Goal: Information Seeking & Learning: Learn about a topic

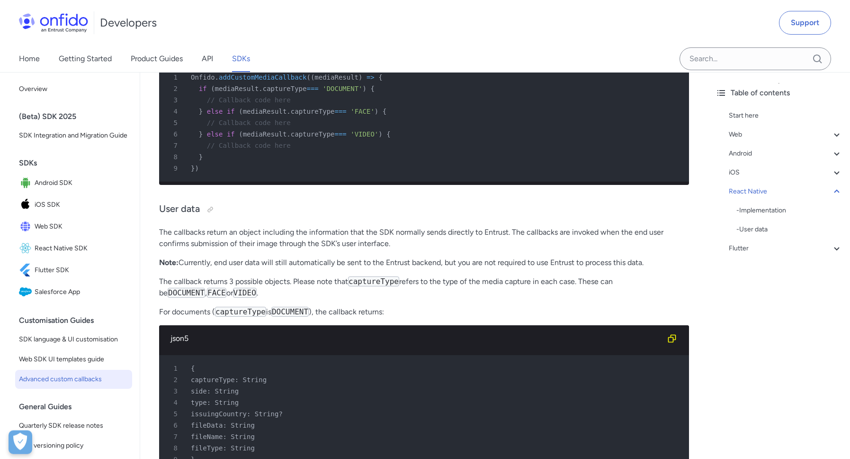
scroll to position [5023, 0]
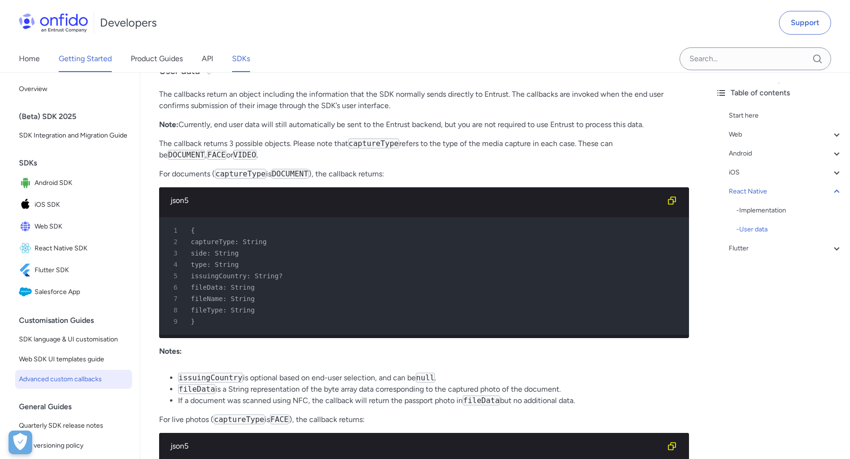
click at [90, 66] on link "Getting Started" at bounding box center [85, 58] width 53 height 27
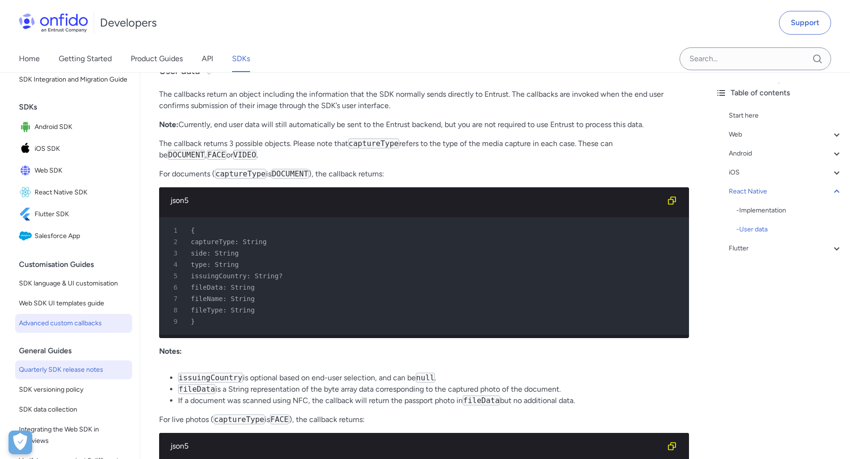
scroll to position [108, 0]
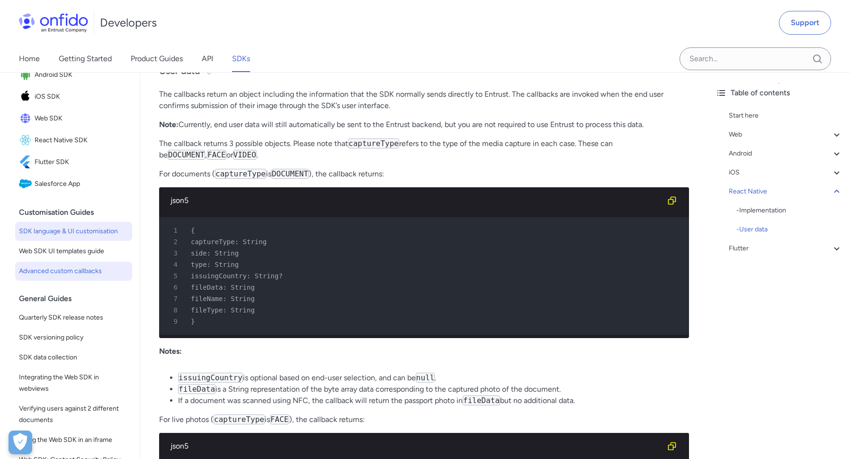
click at [80, 233] on span "SDK language & UI customisation" at bounding box center [73, 231] width 109 height 11
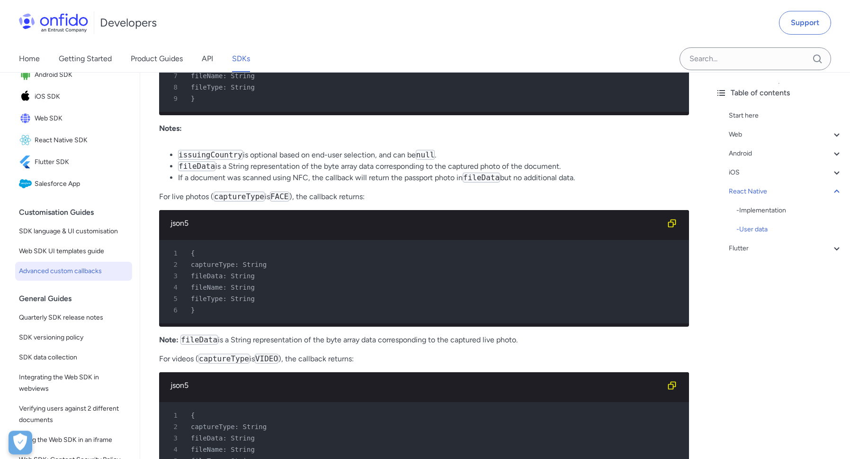
scroll to position [5293, 0]
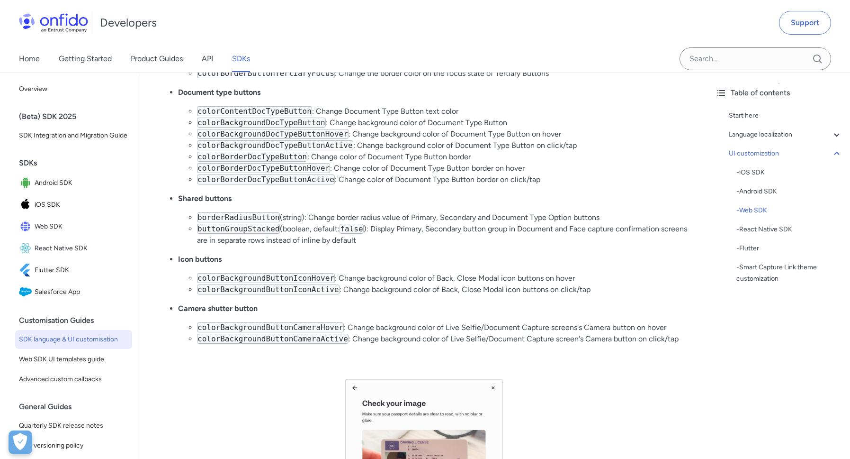
scroll to position [6751, 0]
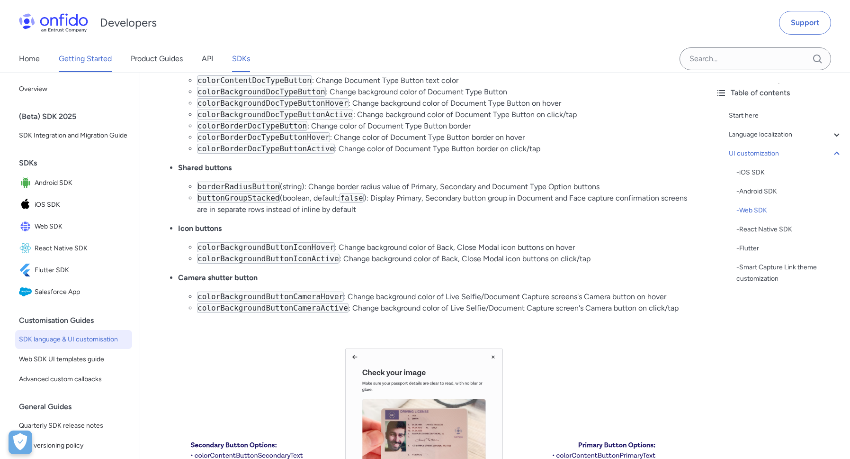
click at [96, 60] on link "Getting Started" at bounding box center [85, 58] width 53 height 27
click at [62, 62] on link "Getting Started" at bounding box center [85, 58] width 53 height 27
click at [43, 57] on div "Home Getting Started Product Guides API SDKs" at bounding box center [144, 58] width 288 height 27
drag, startPoint x: 34, startPoint y: 58, endPoint x: 54, endPoint y: 61, distance: 20.5
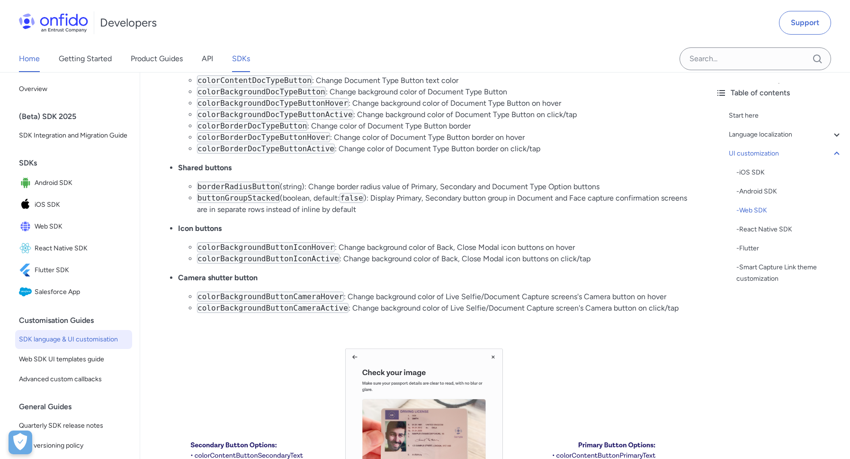
click at [34, 59] on link "Home" at bounding box center [29, 58] width 21 height 27
click at [96, 63] on link "Getting Started" at bounding box center [85, 58] width 53 height 27
click at [144, 56] on link "Product Guides" at bounding box center [157, 58] width 52 height 27
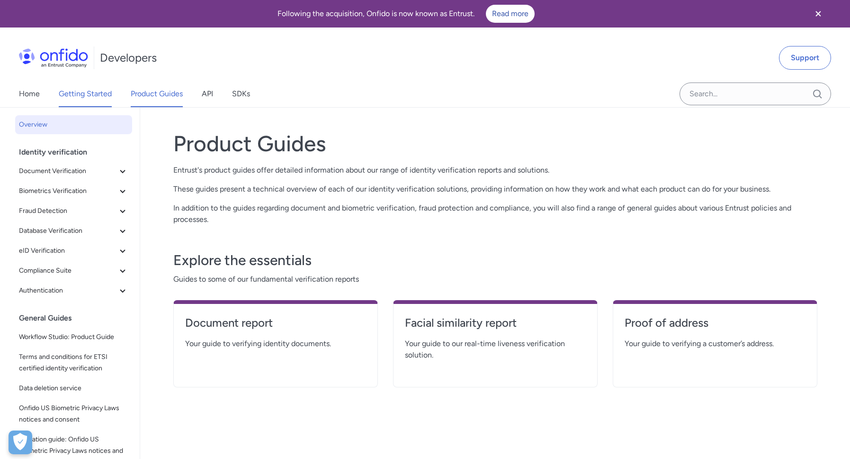
click at [63, 94] on link "Getting Started" at bounding box center [85, 94] width 53 height 27
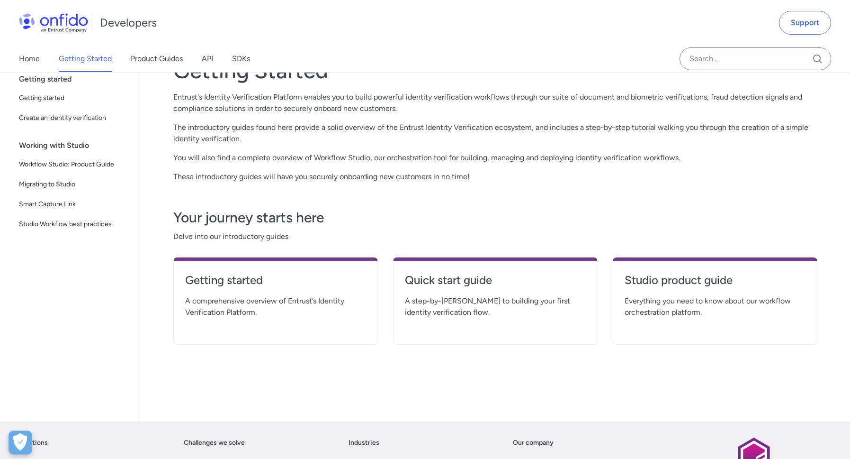
scroll to position [108, 0]
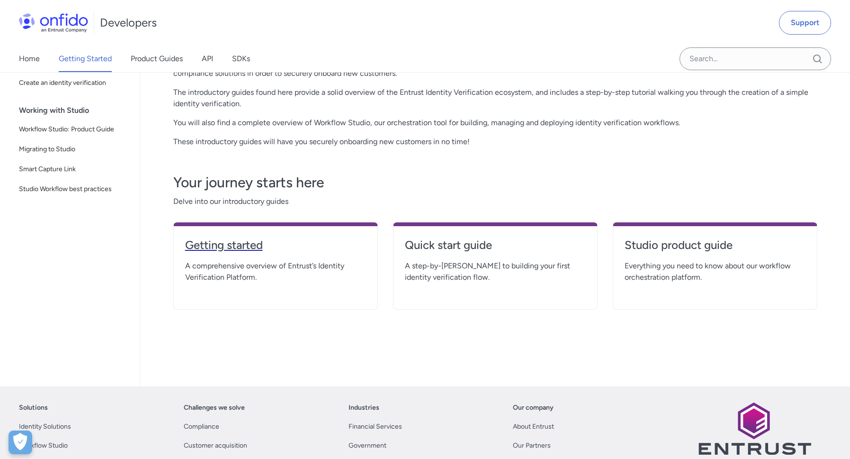
click at [237, 249] on h4 "Getting started" at bounding box center [275, 244] width 181 height 15
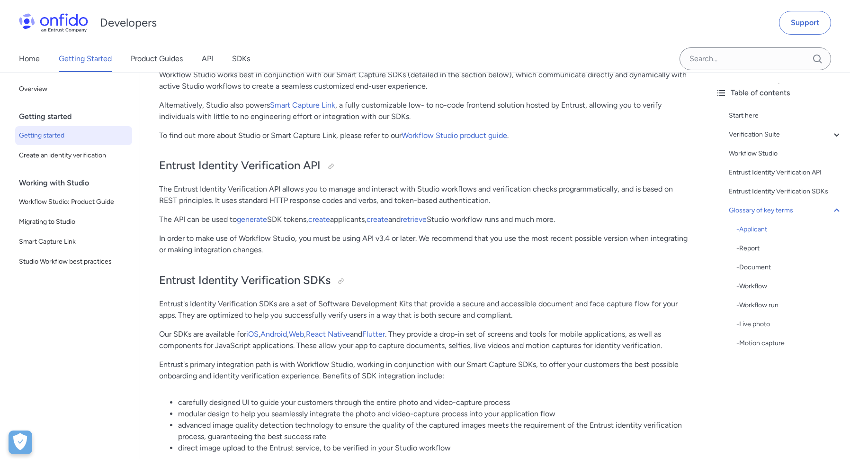
scroll to position [1782, 0]
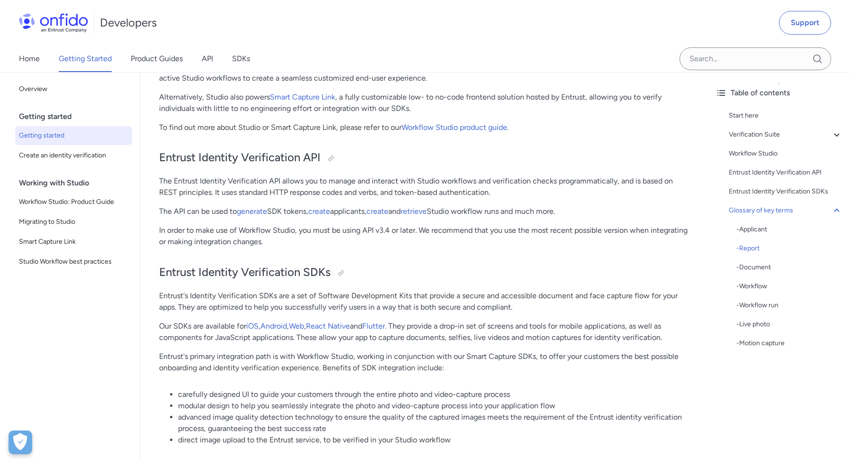
drag, startPoint x: 264, startPoint y: 131, endPoint x: 313, endPoint y: 131, distance: 48.8
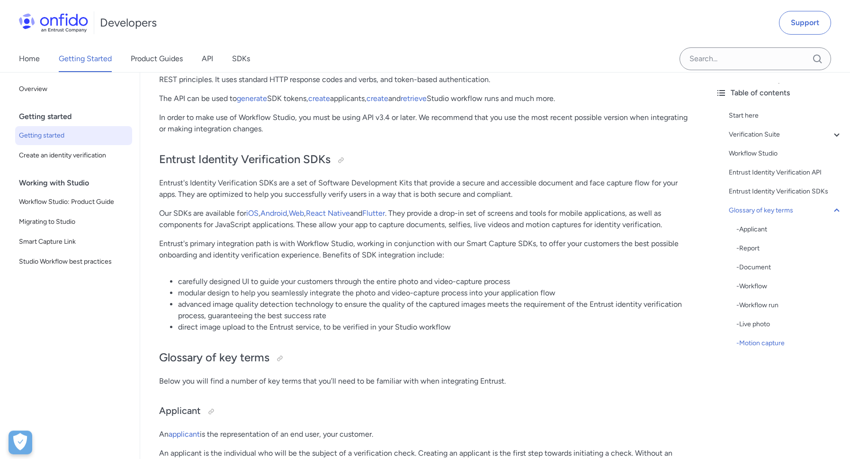
scroll to position [1890, 0]
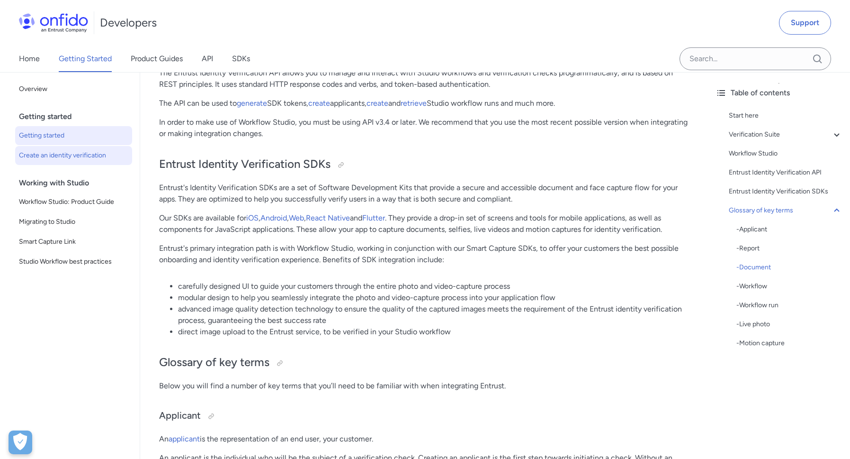
click at [64, 153] on span "Create an identity verification" at bounding box center [73, 155] width 109 height 11
click at [72, 157] on span "Create an identity verification" at bounding box center [73, 155] width 109 height 11
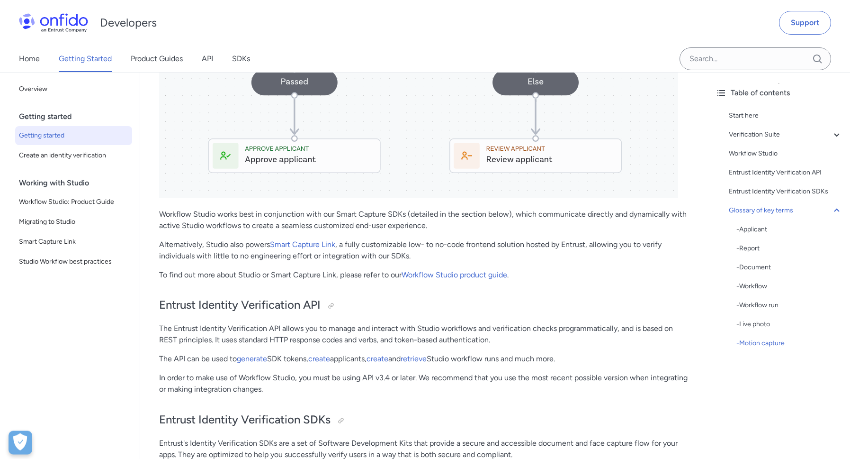
scroll to position [1561, 0]
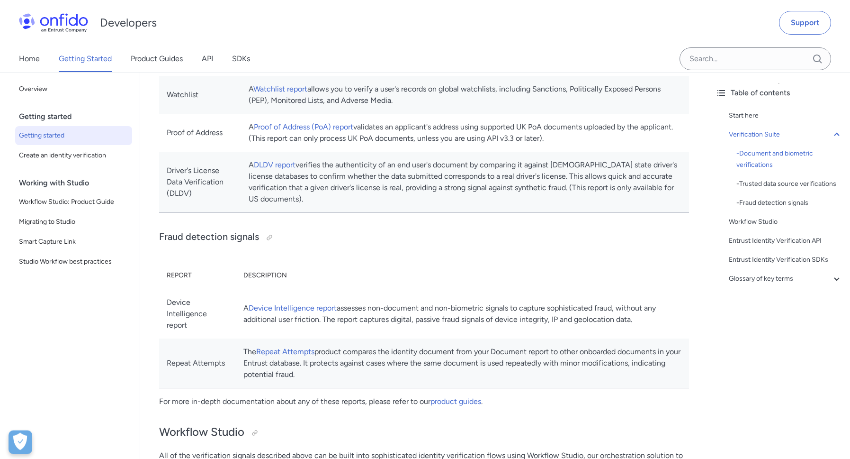
scroll to position [702, 0]
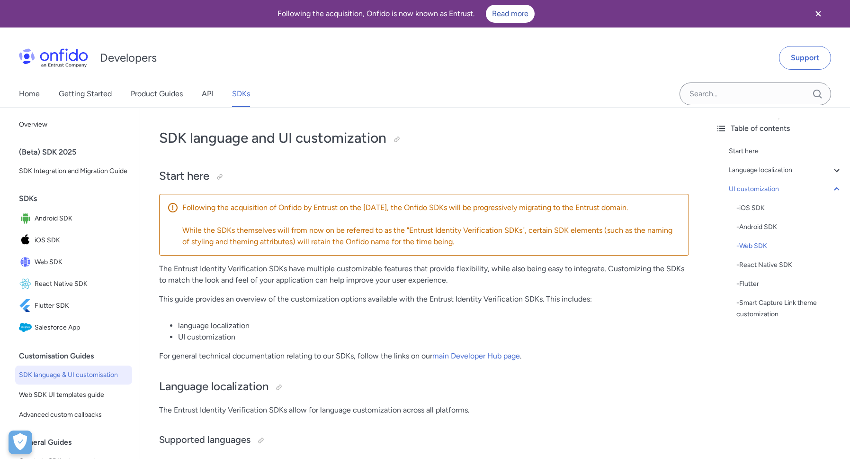
click at [145, 81] on link "Product Guides" at bounding box center [157, 94] width 52 height 27
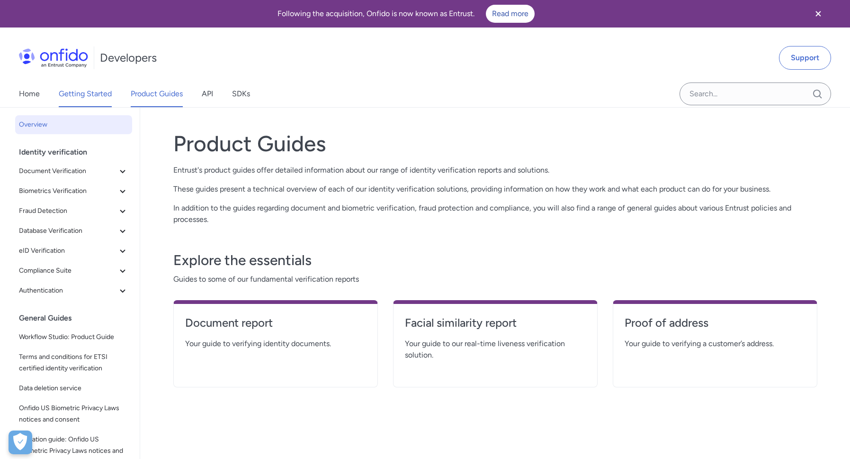
click at [93, 93] on link "Getting Started" at bounding box center [85, 94] width 53 height 27
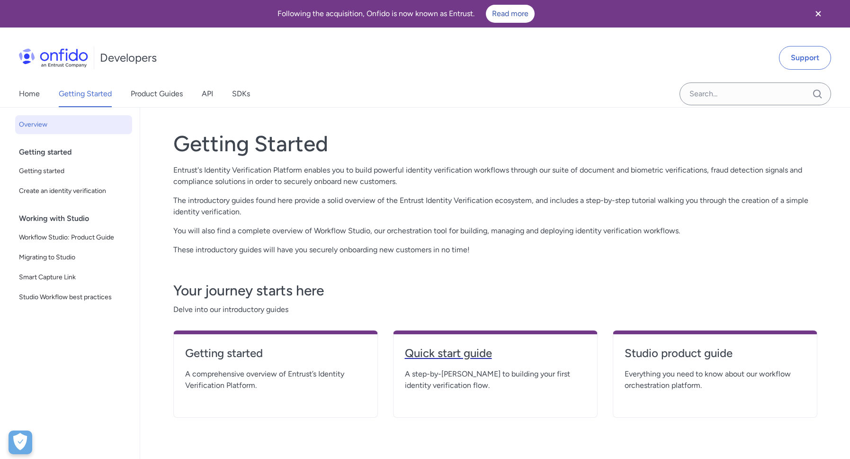
click at [453, 358] on h4 "Quick start guide" at bounding box center [495, 352] width 181 height 15
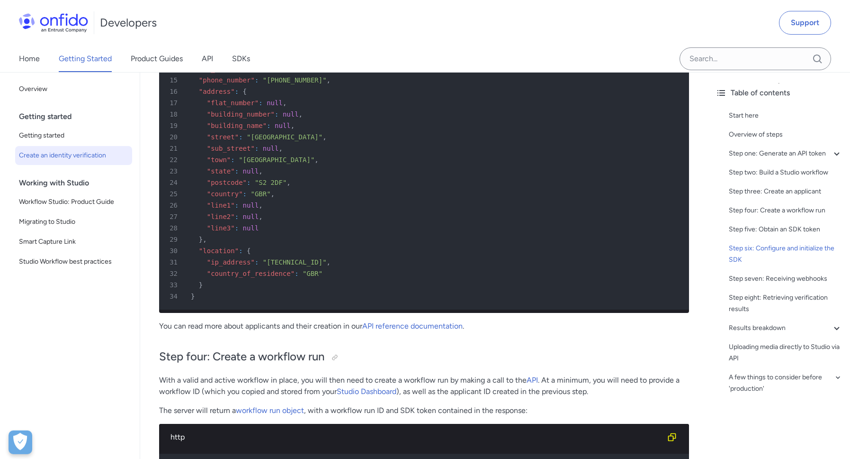
scroll to position [2354, 0]
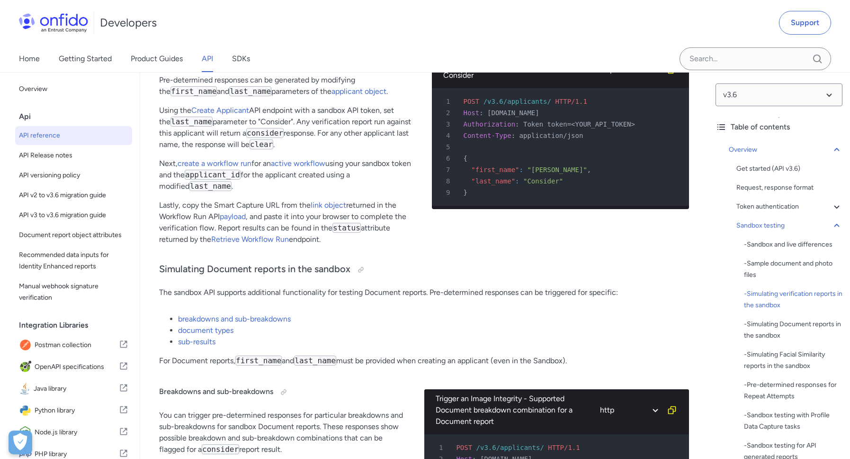
scroll to position [2165, 0]
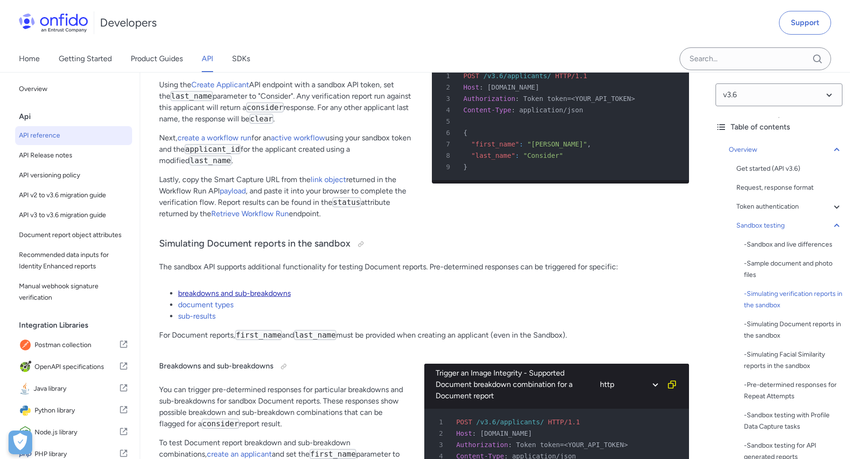
click at [215, 298] on link "breakdowns and sub-breakdowns" at bounding box center [234, 293] width 113 height 9
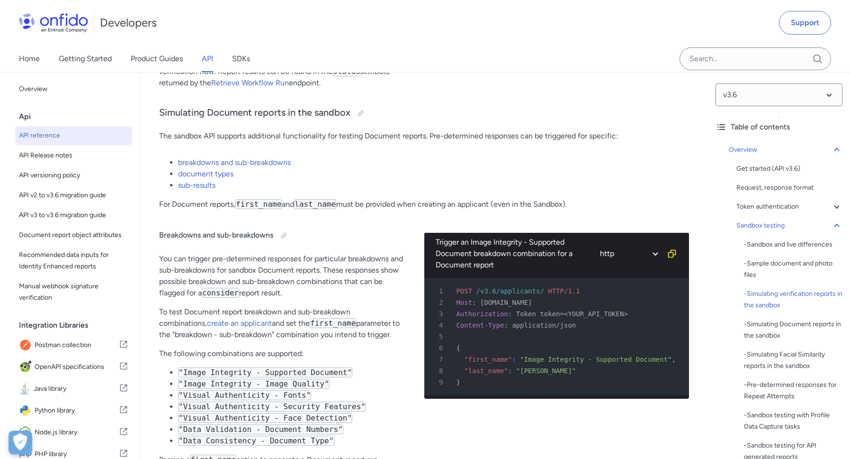
scroll to position [2327, 0]
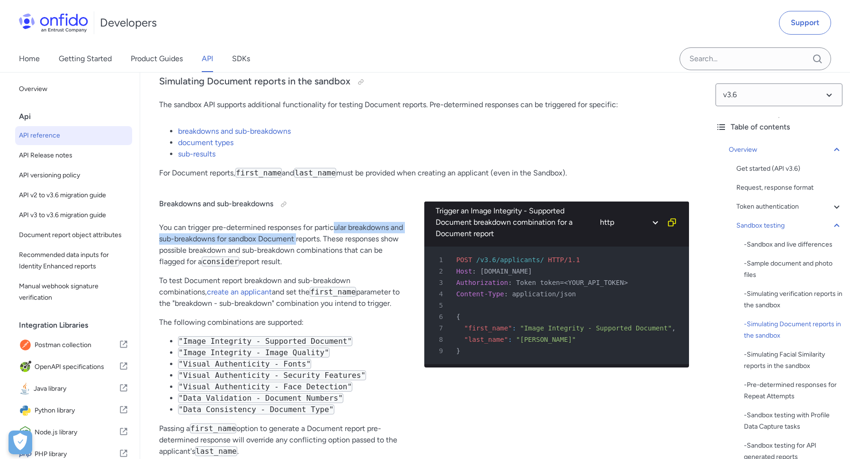
drag, startPoint x: 337, startPoint y: 232, endPoint x: 298, endPoint y: 241, distance: 40.3
click at [298, 241] on p "You can trigger pre-determined responses for particular breakdowns and sub-brea…" at bounding box center [284, 244] width 250 height 45
drag, startPoint x: 175, startPoint y: 261, endPoint x: 307, endPoint y: 255, distance: 131.8
click at [307, 255] on p "You can trigger pre-determined responses for particular breakdowns and sub-brea…" at bounding box center [284, 244] width 250 height 45
drag, startPoint x: 185, startPoint y: 231, endPoint x: 207, endPoint y: 230, distance: 21.8
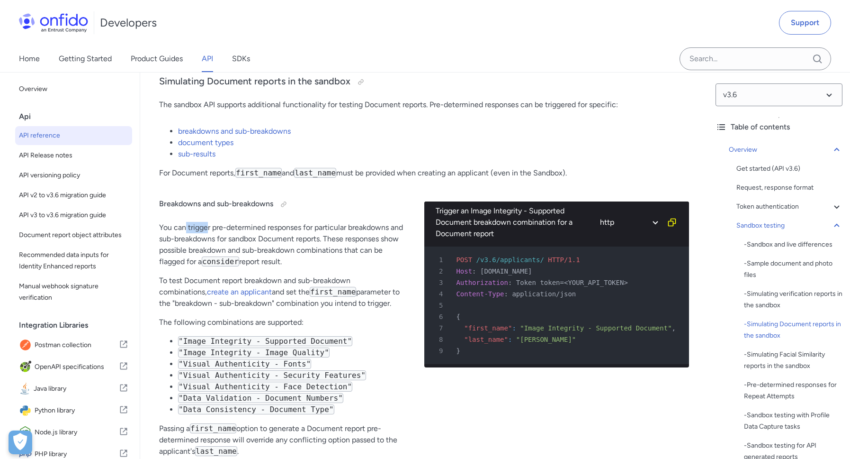
click at [207, 230] on p "You can trigger pre-determined responses for particular breakdowns and sub-brea…" at bounding box center [284, 244] width 250 height 45
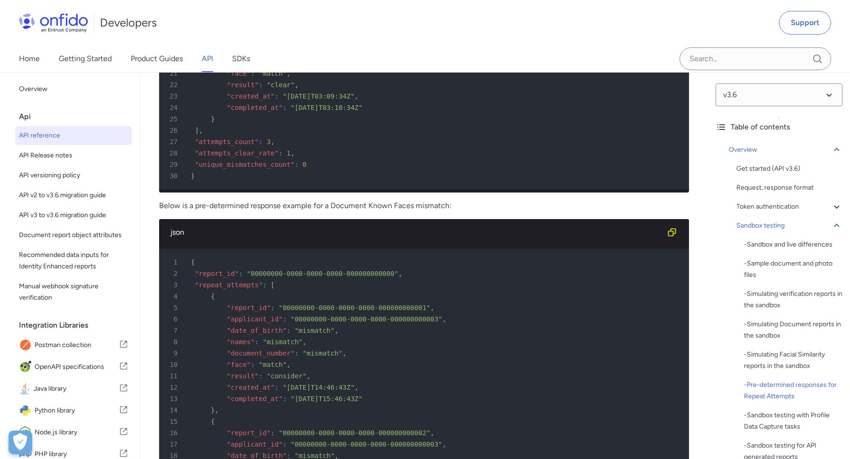
scroll to position [4767, 0]
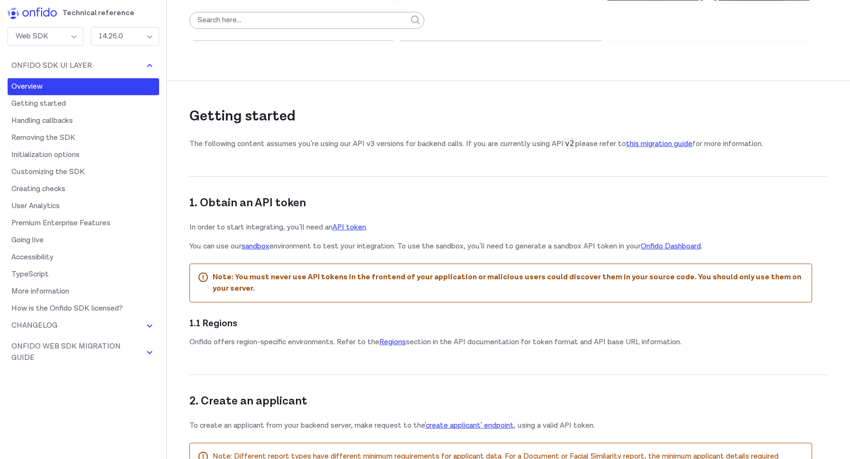
scroll to position [494, 0]
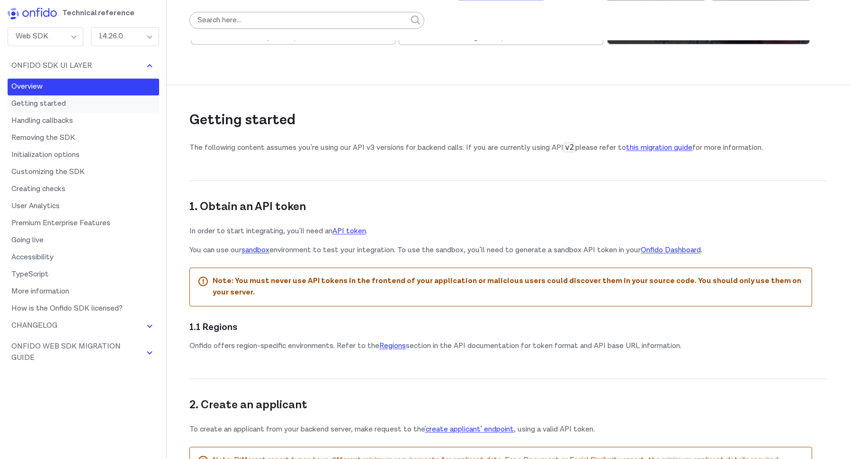
click at [29, 99] on link "Getting started" at bounding box center [84, 103] width 152 height 17
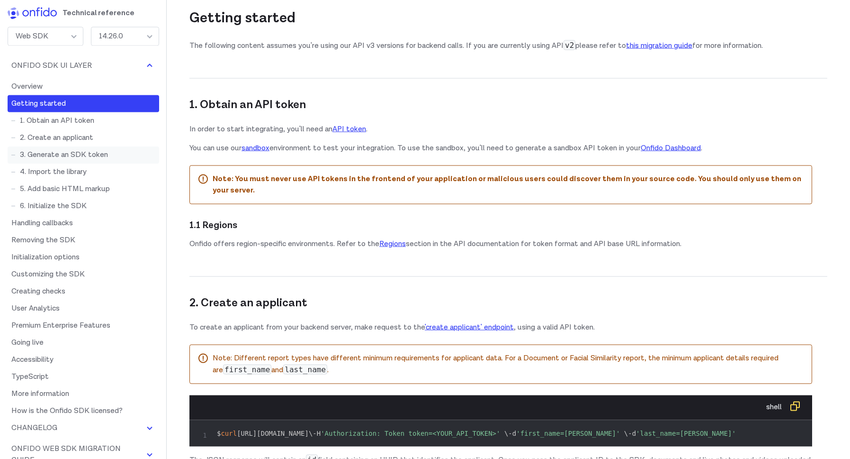
scroll to position [596, 0]
click at [650, 45] on link "this migration guide" at bounding box center [659, 45] width 66 height 10
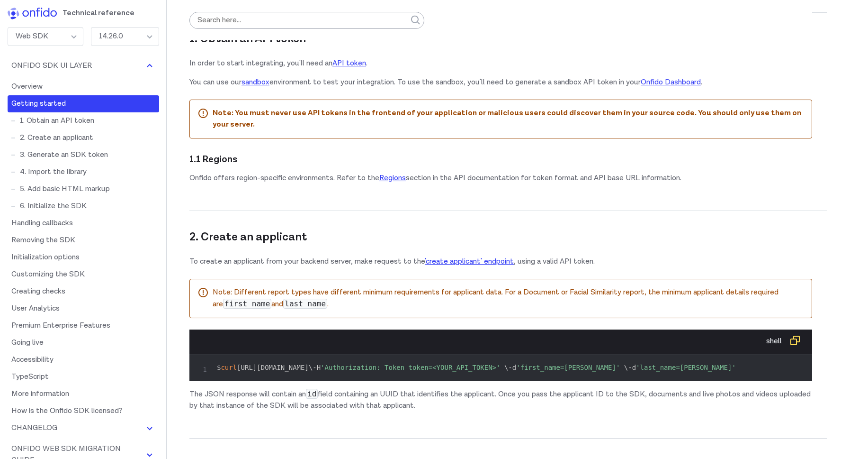
scroll to position [554, 0]
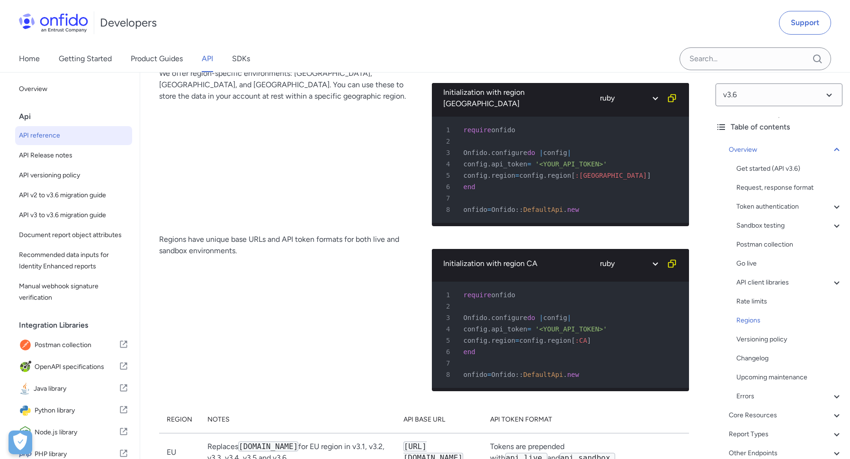
scroll to position [7204, 0]
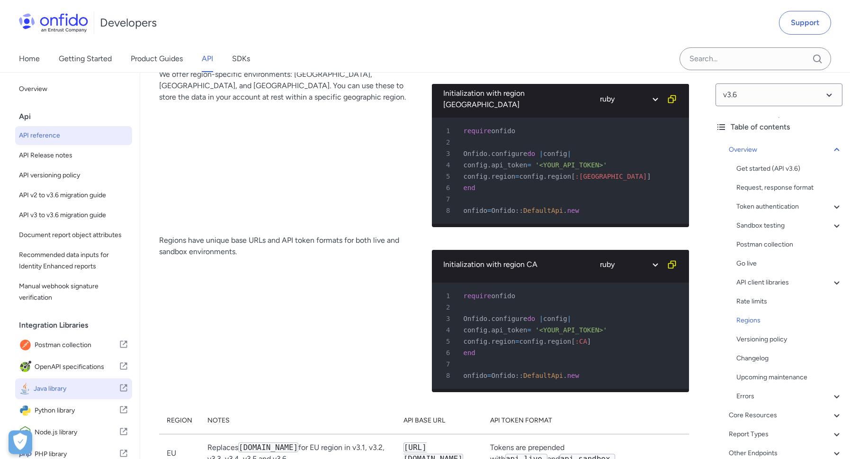
click at [52, 391] on span "Java library" at bounding box center [76, 388] width 85 height 13
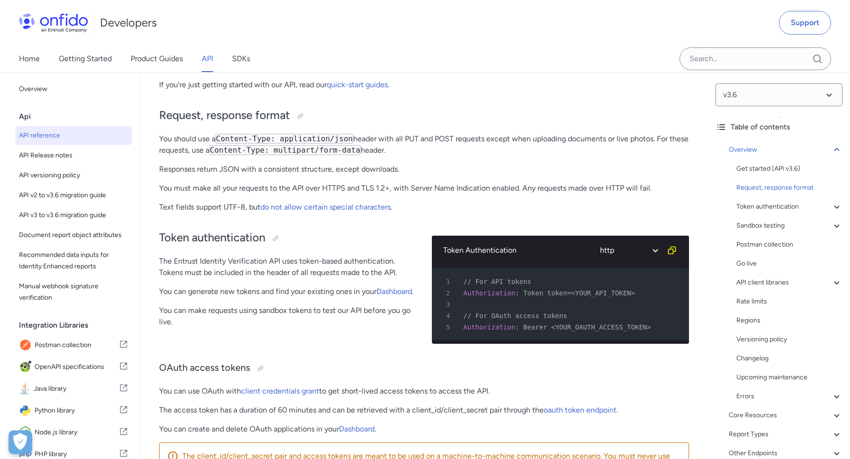
scroll to position [195, 0]
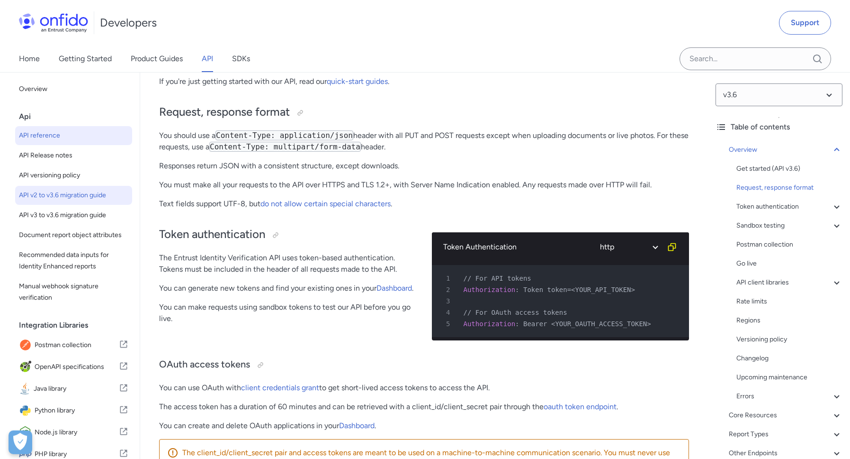
click at [78, 192] on span "API v2 to v3.6 migration guide" at bounding box center [73, 194] width 109 height 11
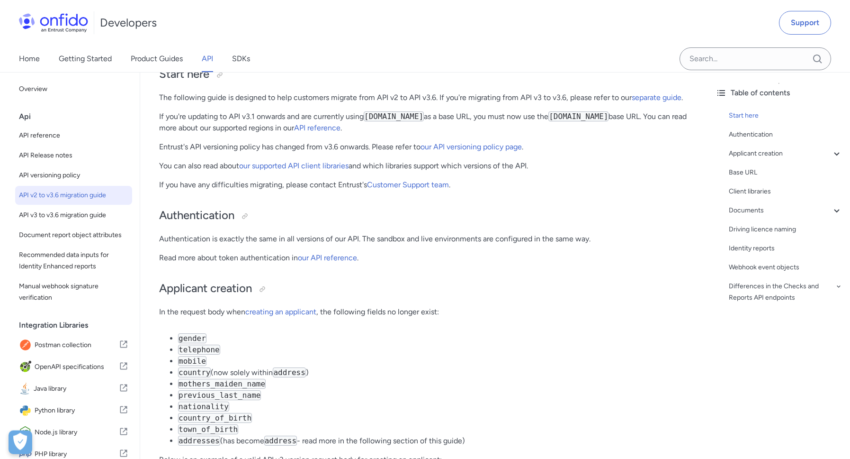
scroll to position [103, 0]
click at [452, 146] on link "our API versioning policy page" at bounding box center [471, 145] width 101 height 9
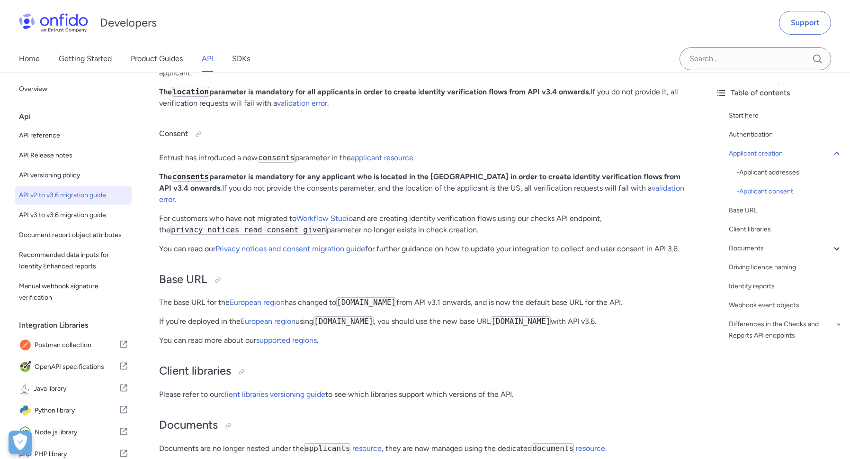
scroll to position [913, 0]
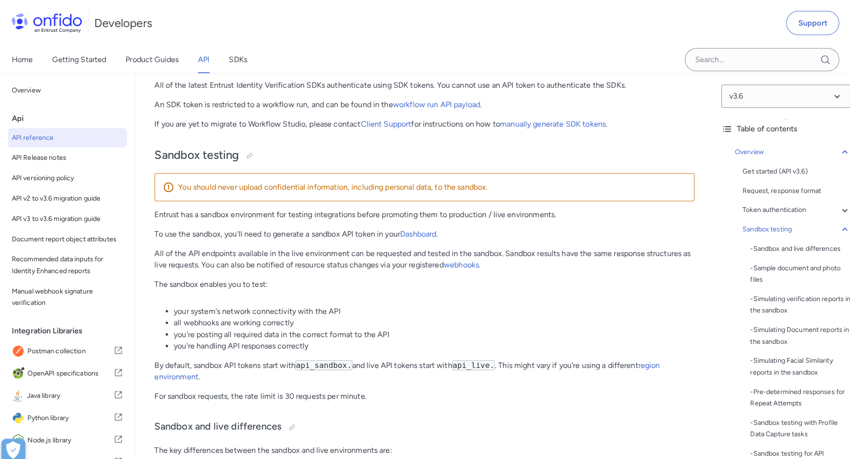
scroll to position [1240, 0]
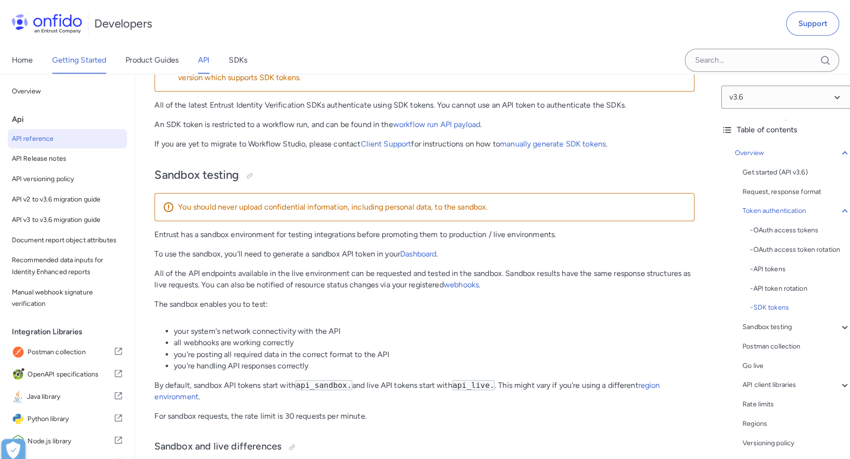
click at [75, 55] on link "Getting Started" at bounding box center [85, 58] width 53 height 27
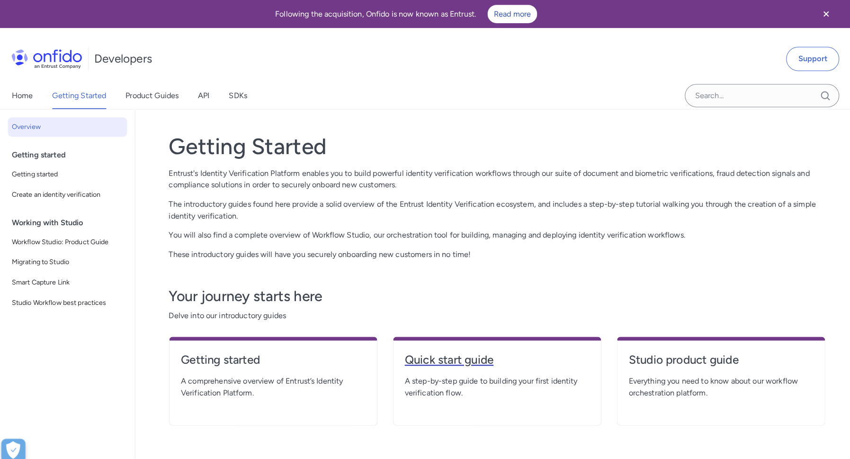
click at [432, 352] on h4 "Quick start guide" at bounding box center [495, 352] width 181 height 15
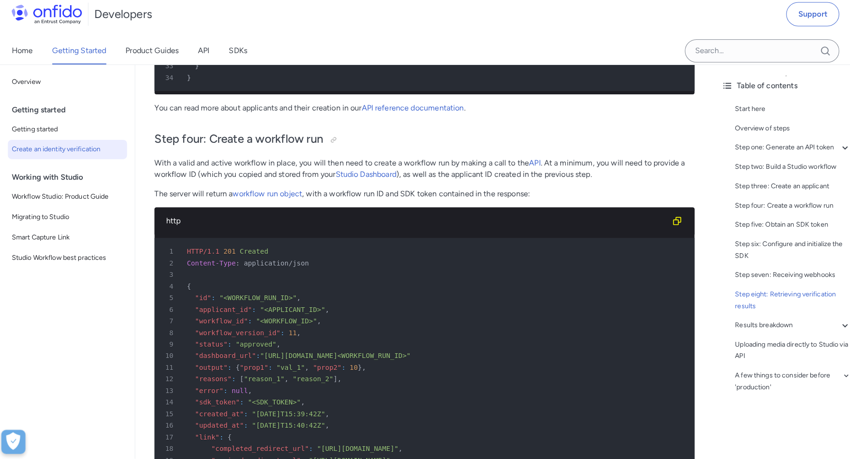
scroll to position [2555, 0]
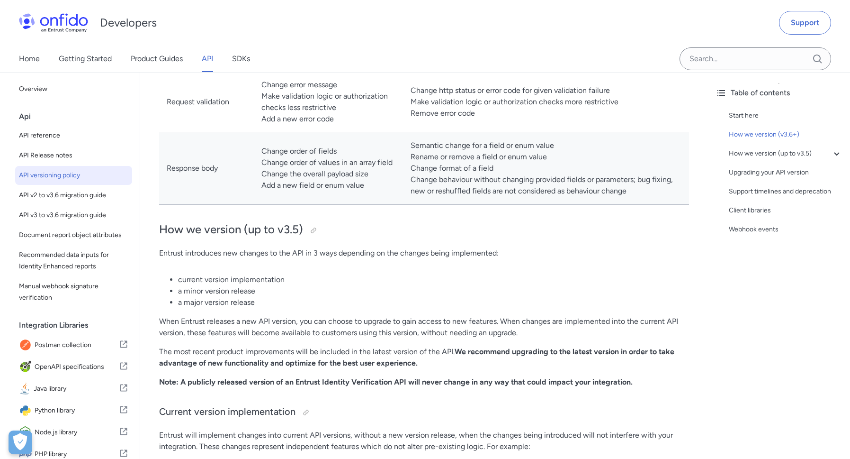
scroll to position [594, 0]
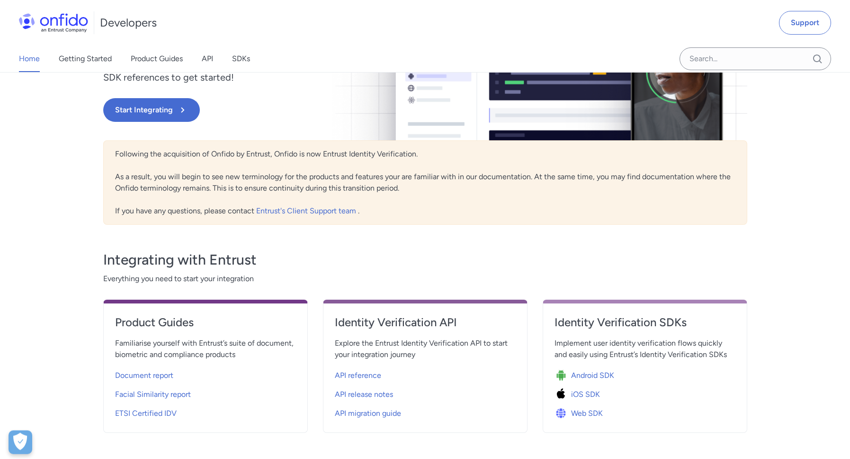
scroll to position [153, 0]
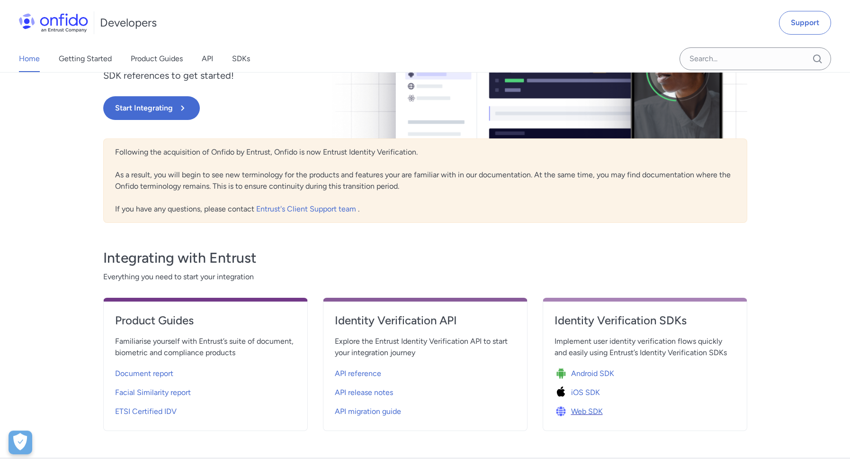
click at [593, 415] on span "Web SDK" at bounding box center [587, 411] width 32 height 11
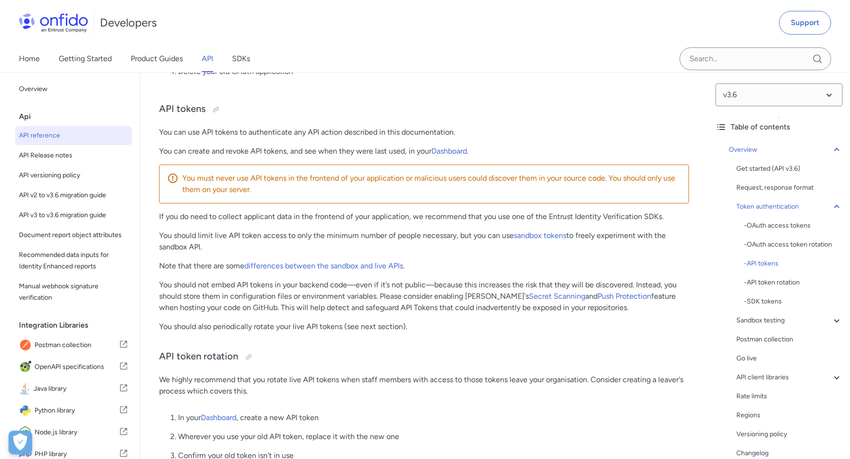
scroll to position [743, 0]
